Goal: Task Accomplishment & Management: Complete application form

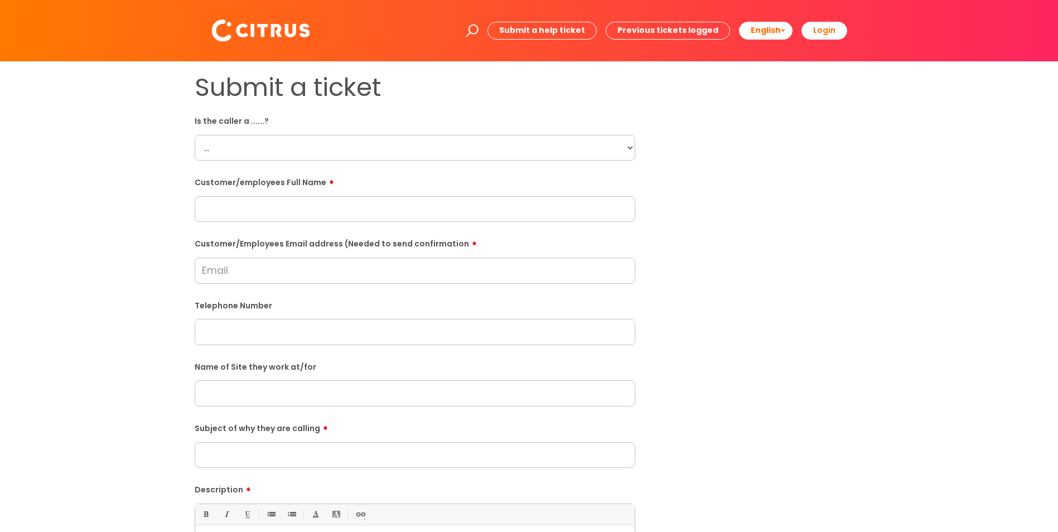
click at [317, 147] on select "... Citrus Customer Citrus Employee [DEMOGRAPHIC_DATA] Supplier" at bounding box center [415, 148] width 441 height 26
select select "Citrus Employee"
click at [195, 135] on select "... Citrus Customer Citrus Employee [DEMOGRAPHIC_DATA] Supplier" at bounding box center [415, 148] width 441 height 26
click at [300, 214] on input "text" at bounding box center [415, 209] width 441 height 26
paste input "[PERSON_NAME]"
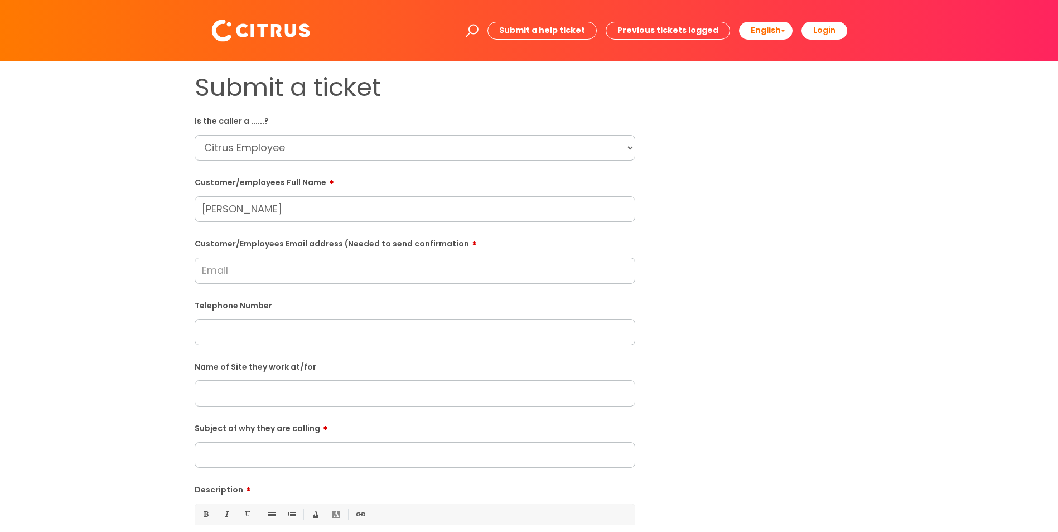
type input "[PERSON_NAME]"
click at [351, 277] on input "Customer/Employees Email address (Needed to send confirmation" at bounding box center [415, 271] width 441 height 26
paste input "[EMAIL_ADDRESS][DOMAIN_NAME]"
type input "[EMAIL_ADDRESS][DOMAIN_NAME]"
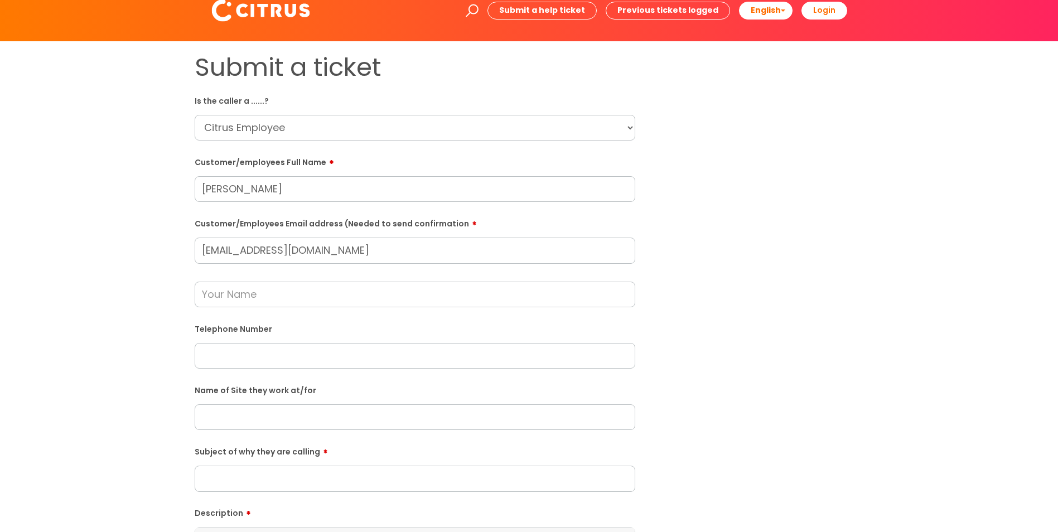
scroll to position [56, 0]
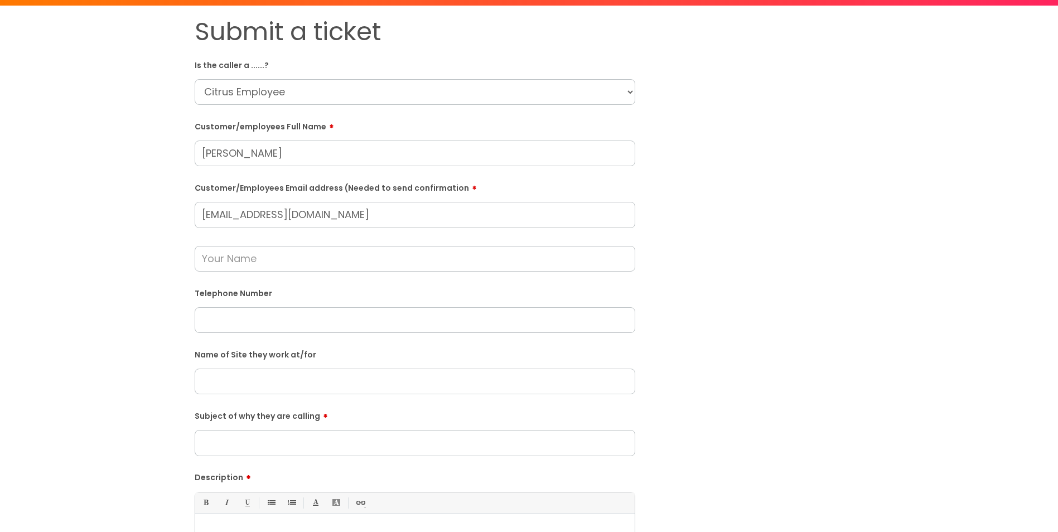
click at [326, 309] on input "text" at bounding box center [415, 320] width 441 height 26
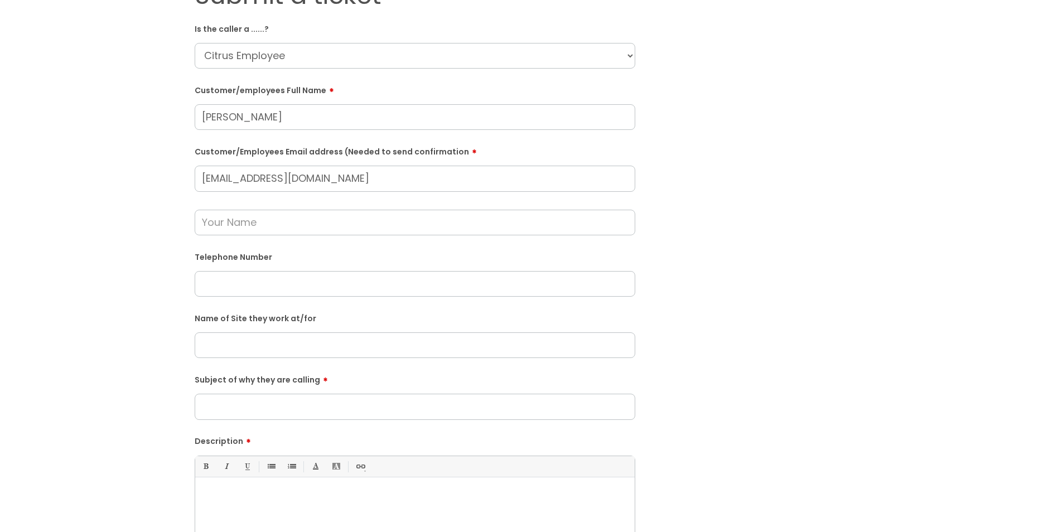
scroll to position [112, 0]
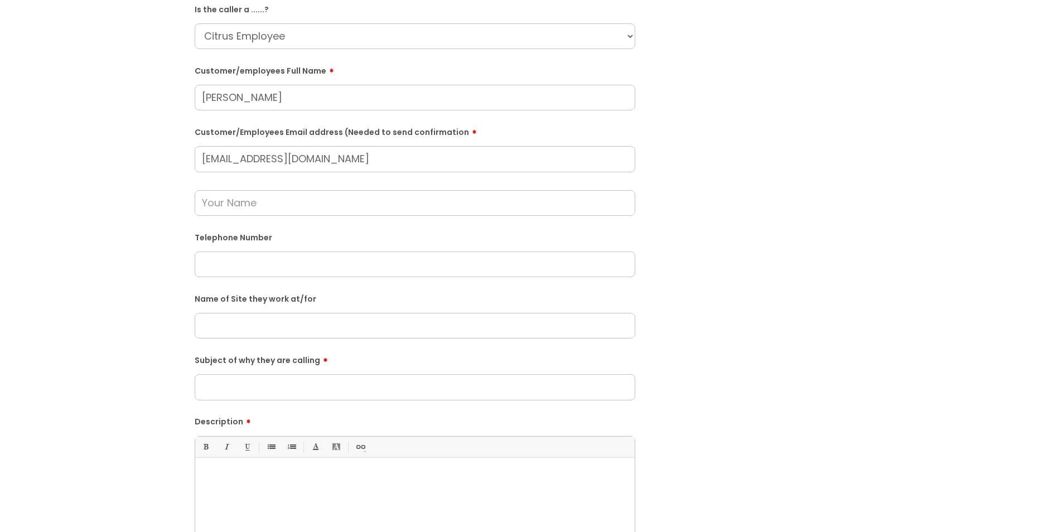
drag, startPoint x: 283, startPoint y: 326, endPoint x: 263, endPoint y: 386, distance: 62.5
click at [264, 386] on input "Subject of why they are calling" at bounding box center [415, 387] width 441 height 26
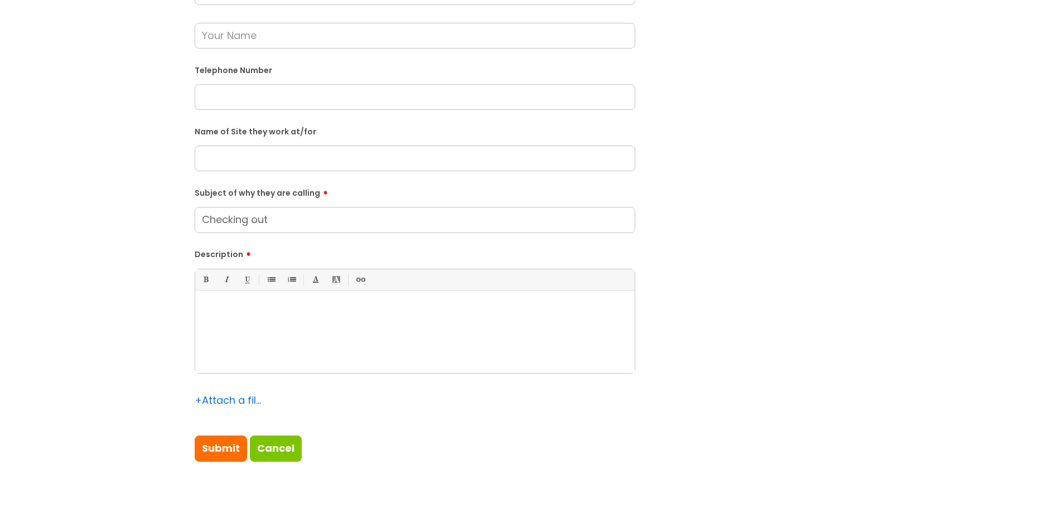
type input "Checking out"
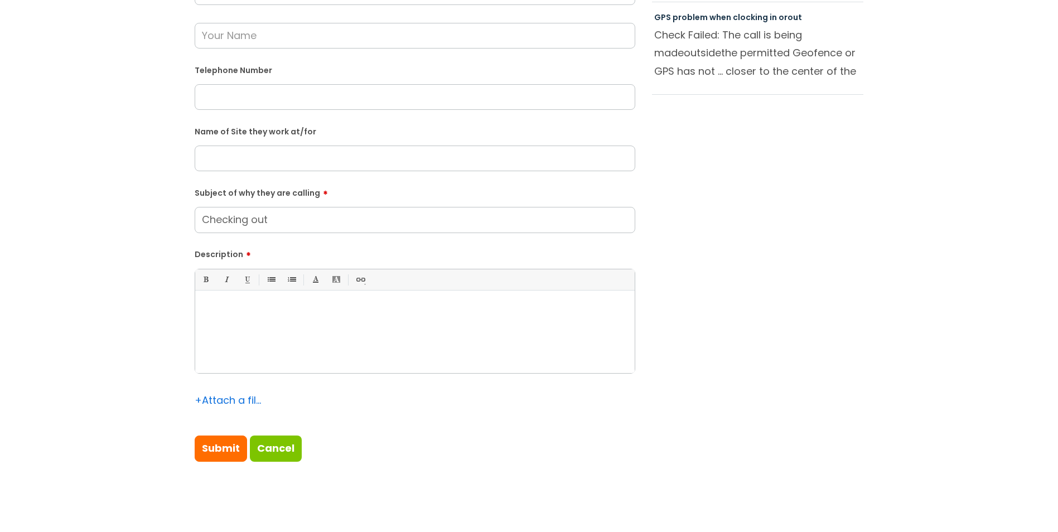
click at [518, 300] on div at bounding box center [415, 334] width 440 height 77
click at [359, 303] on div "Clocking out for 6:10am" at bounding box center [415, 334] width 440 height 77
click at [206, 446] on input "Submit" at bounding box center [221, 449] width 52 height 26
type input "Please Wait..."
